Goal: Use online tool/utility: Utilize a website feature to perform a specific function

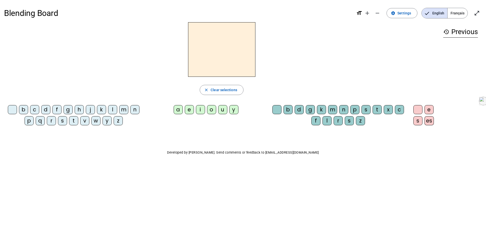
drag, startPoint x: 0, startPoint y: 0, endPoint x: 122, endPoint y: 105, distance: 161.6
click at [122, 105] on div "m" at bounding box center [123, 109] width 9 height 9
drag, startPoint x: 122, startPoint y: 105, endPoint x: 182, endPoint y: 120, distance: 61.4
click at [178, 110] on div "a" at bounding box center [178, 109] width 9 height 9
drag, startPoint x: 182, startPoint y: 120, endPoint x: 187, endPoint y: 120, distance: 5.1
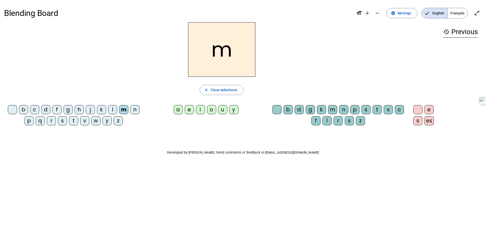
click at [182, 120] on div "b c d f g h j k l m n p q r s t v w y z a e i o u y b d g k m n p s t x c f l r…" at bounding box center [221, 116] width 435 height 26
click at [187, 120] on div "b c d f g h j k l m n p q r s t v w y z a e i o u y b d g k m n p s t x c f l r…" at bounding box center [221, 116] width 435 height 26
drag, startPoint x: 187, startPoint y: 120, endPoint x: 113, endPoint y: 110, distance: 75.2
click at [113, 110] on div "l" at bounding box center [112, 109] width 9 height 9
drag, startPoint x: 113, startPoint y: 110, endPoint x: 188, endPoint y: 109, distance: 75.6
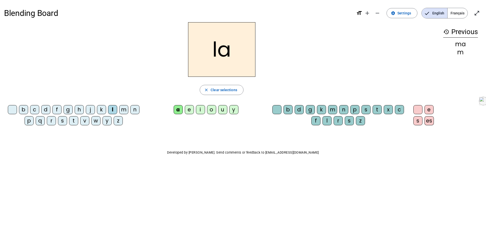
click at [188, 109] on div "e" at bounding box center [189, 109] width 9 height 9
drag, startPoint x: 188, startPoint y: 109, endPoint x: 25, endPoint y: 107, distance: 163.4
click at [25, 107] on div "b" at bounding box center [23, 109] width 9 height 9
drag, startPoint x: 25, startPoint y: 107, endPoint x: 48, endPoint y: 109, distance: 22.6
click at [48, 109] on div "d" at bounding box center [45, 109] width 9 height 9
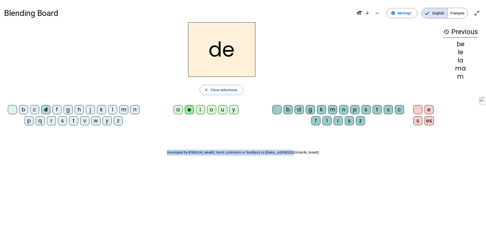
drag, startPoint x: 48, startPoint y: 109, endPoint x: 300, endPoint y: 142, distance: 254.4
click at [300, 142] on div "Blending Board format_size add remove settings Settings English Français open_i…" at bounding box center [243, 91] width 486 height 183
drag, startPoint x: 300, startPoint y: 142, endPoint x: 222, endPoint y: 110, distance: 83.8
click at [222, 110] on div "u" at bounding box center [222, 109] width 9 height 9
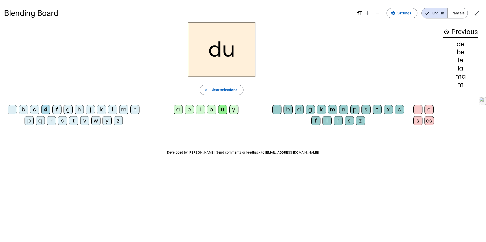
drag, startPoint x: 222, startPoint y: 110, endPoint x: 73, endPoint y: 122, distance: 150.0
click at [73, 122] on div "t" at bounding box center [73, 120] width 9 height 9
drag, startPoint x: 73, startPoint y: 122, endPoint x: 178, endPoint y: 107, distance: 105.8
click at [178, 107] on div "a" at bounding box center [178, 109] width 9 height 9
drag, startPoint x: 178, startPoint y: 107, endPoint x: 201, endPoint y: 110, distance: 23.7
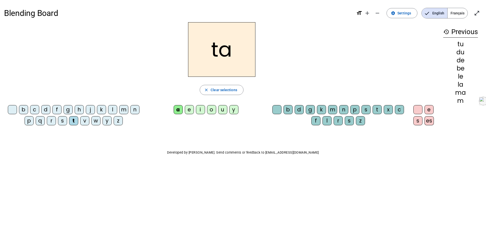
click at [201, 110] on div "i" at bounding box center [200, 109] width 9 height 9
drag, startPoint x: 201, startPoint y: 110, endPoint x: 189, endPoint y: 110, distance: 11.9
click at [189, 110] on div "e" at bounding box center [189, 109] width 9 height 9
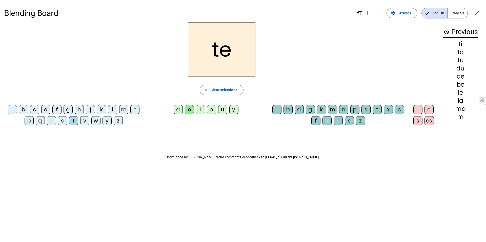
drag, startPoint x: 189, startPoint y: 110, endPoint x: 125, endPoint y: 111, distance: 63.7
click at [125, 111] on div "m" at bounding box center [123, 109] width 9 height 9
drag, startPoint x: 125, startPoint y: 111, endPoint x: 456, endPoint y: 13, distance: 344.8
click at [456, 13] on span "Français" at bounding box center [457, 13] width 20 height 10
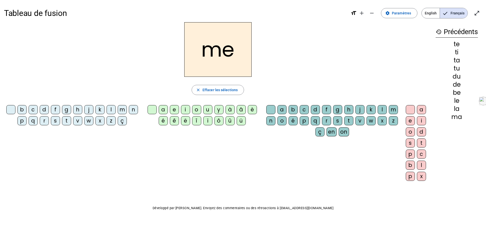
drag, startPoint x: 456, startPoint y: 13, endPoint x: 429, endPoint y: 12, distance: 27.3
click at [429, 12] on span "English" at bounding box center [430, 13] width 18 height 10
